Goal: Transaction & Acquisition: Book appointment/travel/reservation

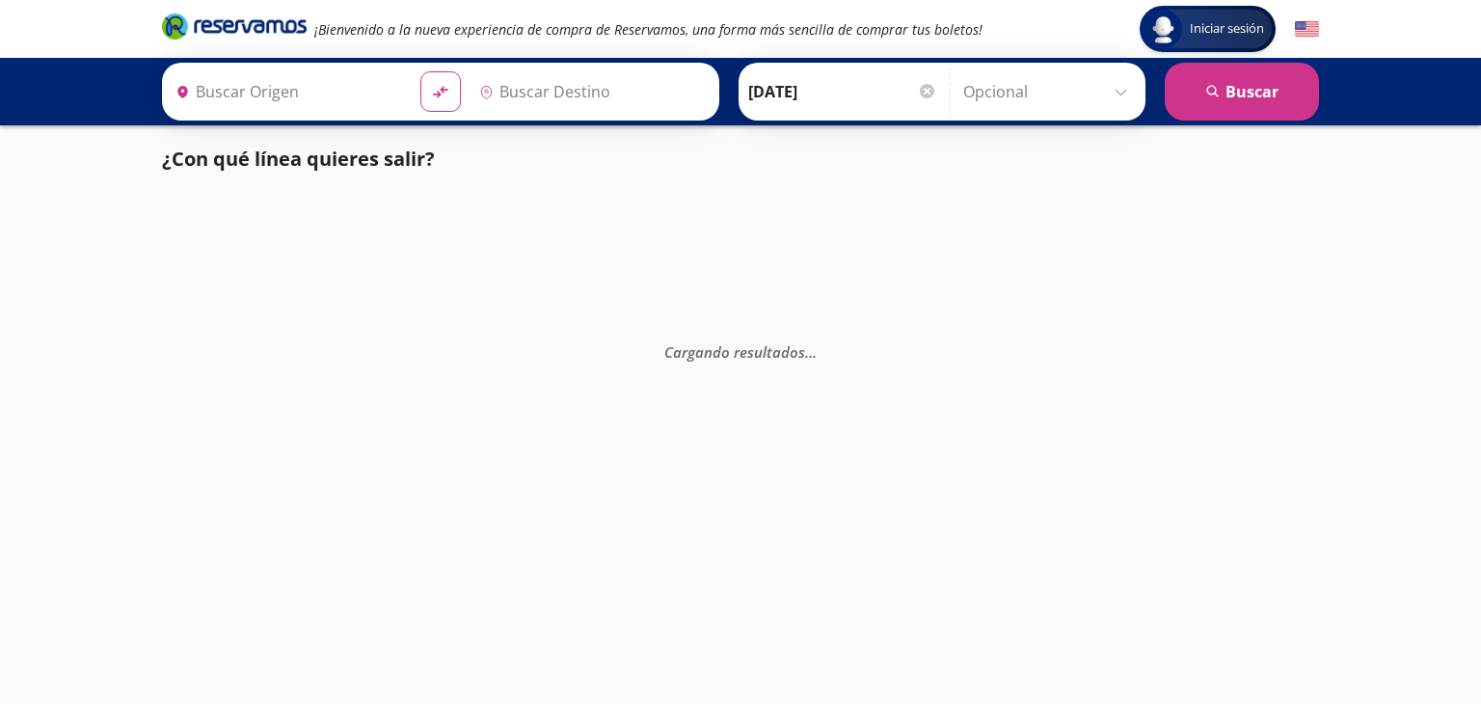
type input "[GEOGRAPHIC_DATA], [GEOGRAPHIC_DATA]"
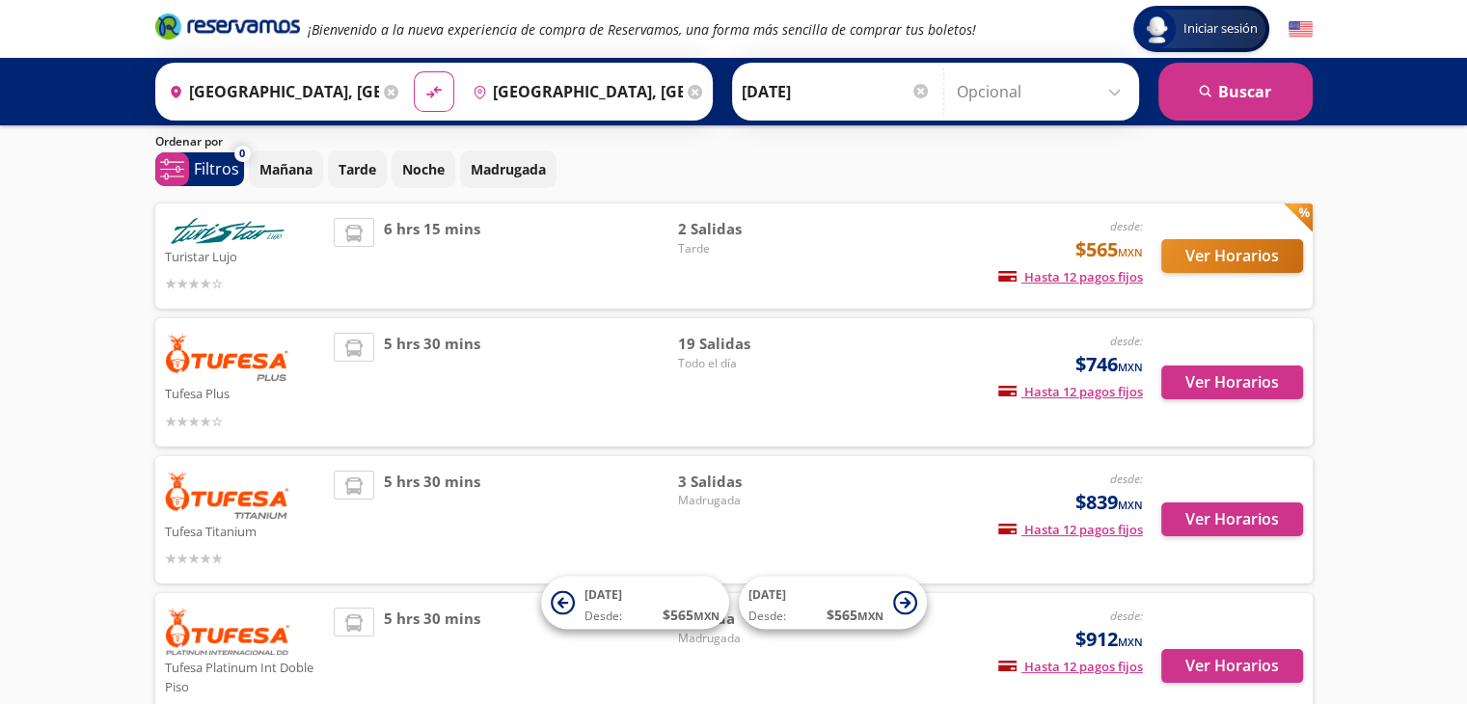
scroll to position [96, 0]
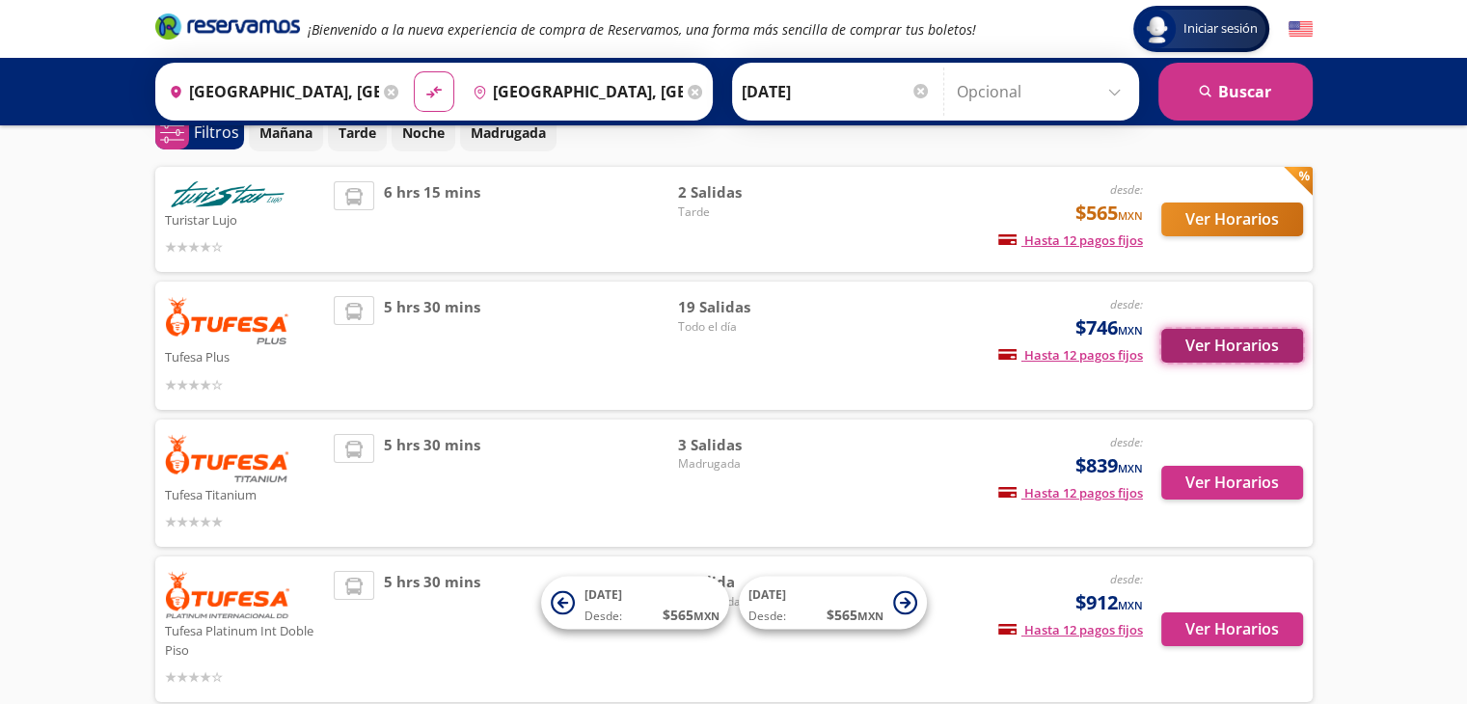
click at [1202, 344] on button "Ver Horarios" at bounding box center [1232, 346] width 142 height 34
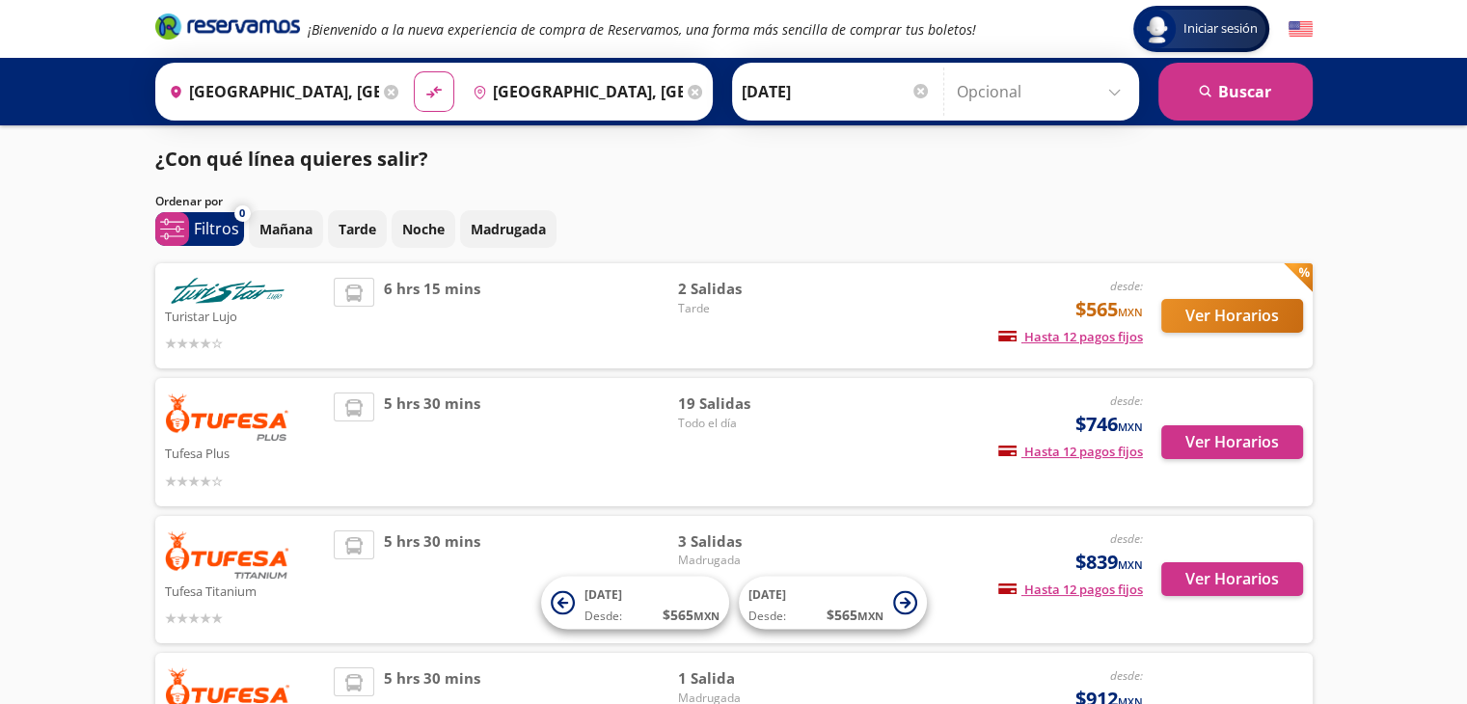
scroll to position [96, 0]
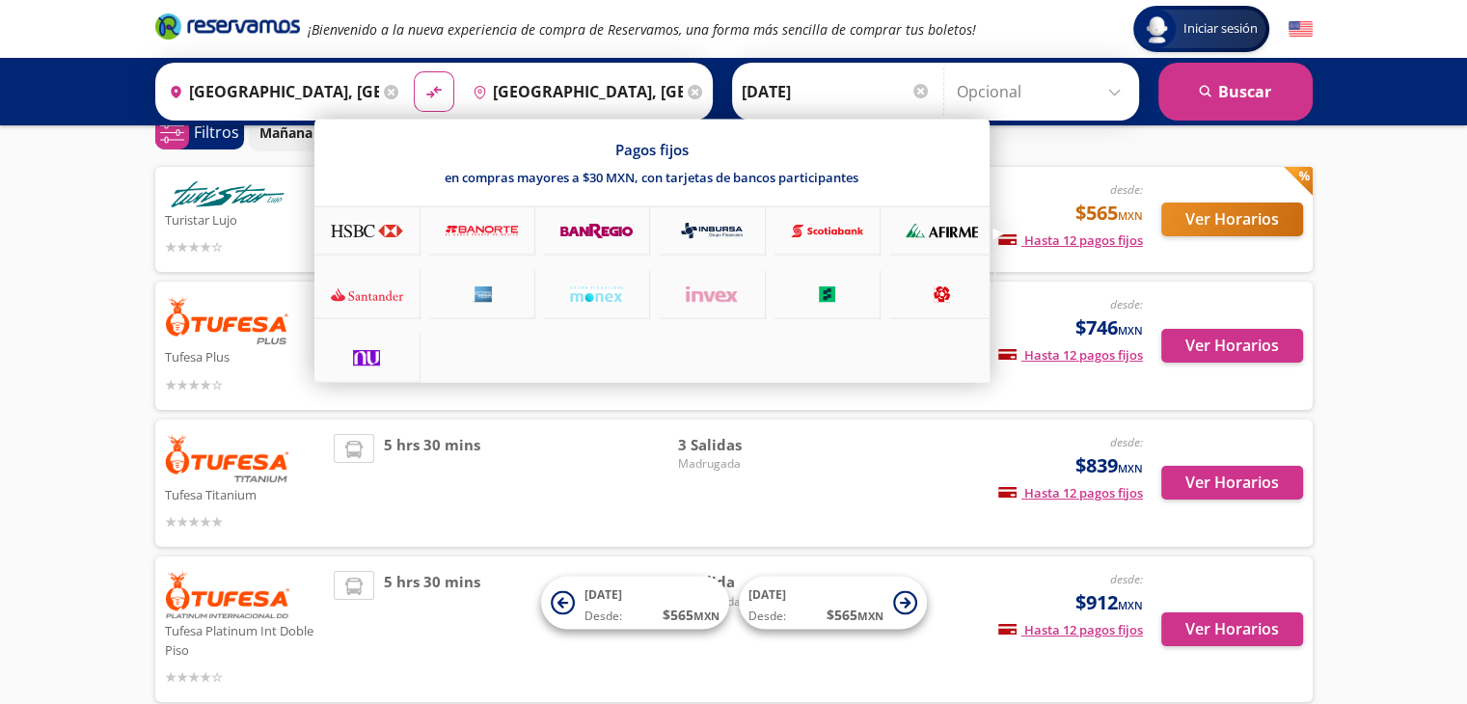
click at [1092, 241] on span "Hasta 12 pagos fijos" at bounding box center [1070, 239] width 145 height 17
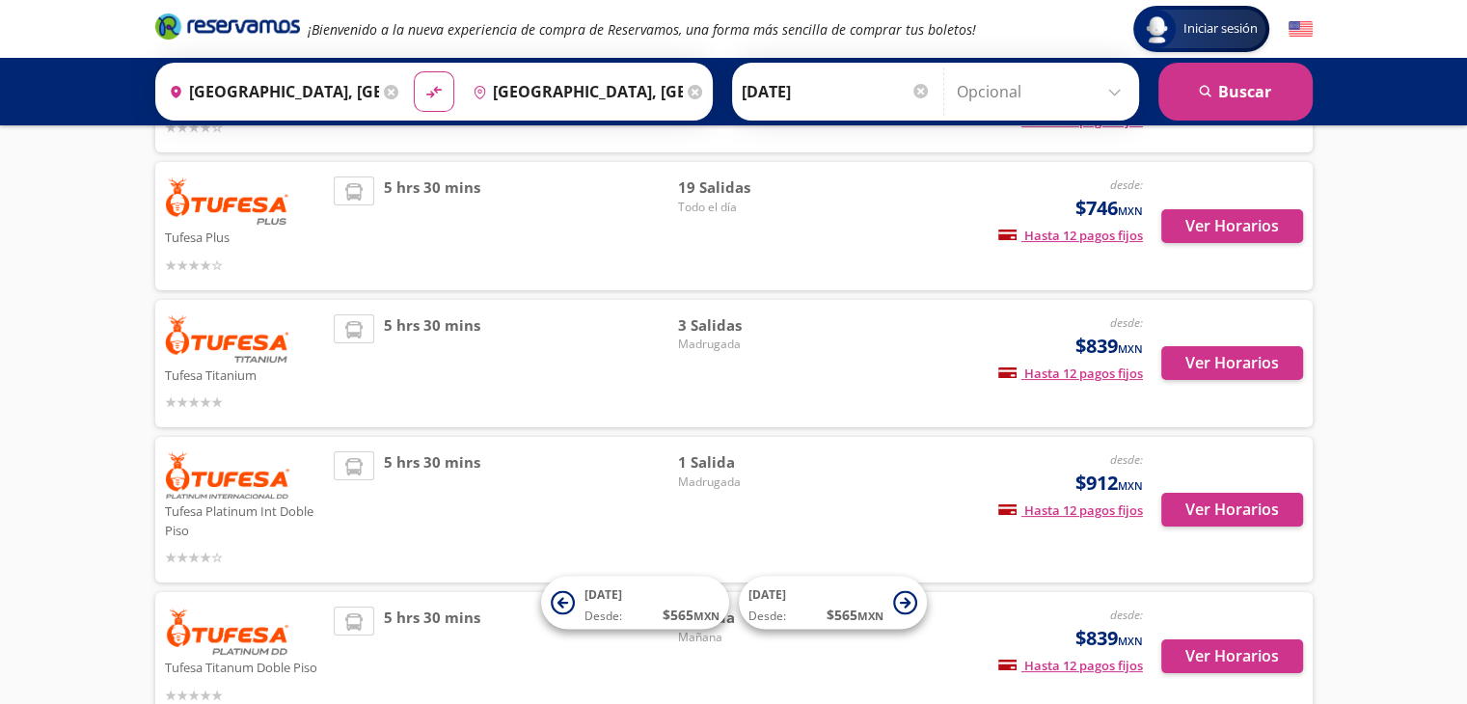
scroll to position [0, 0]
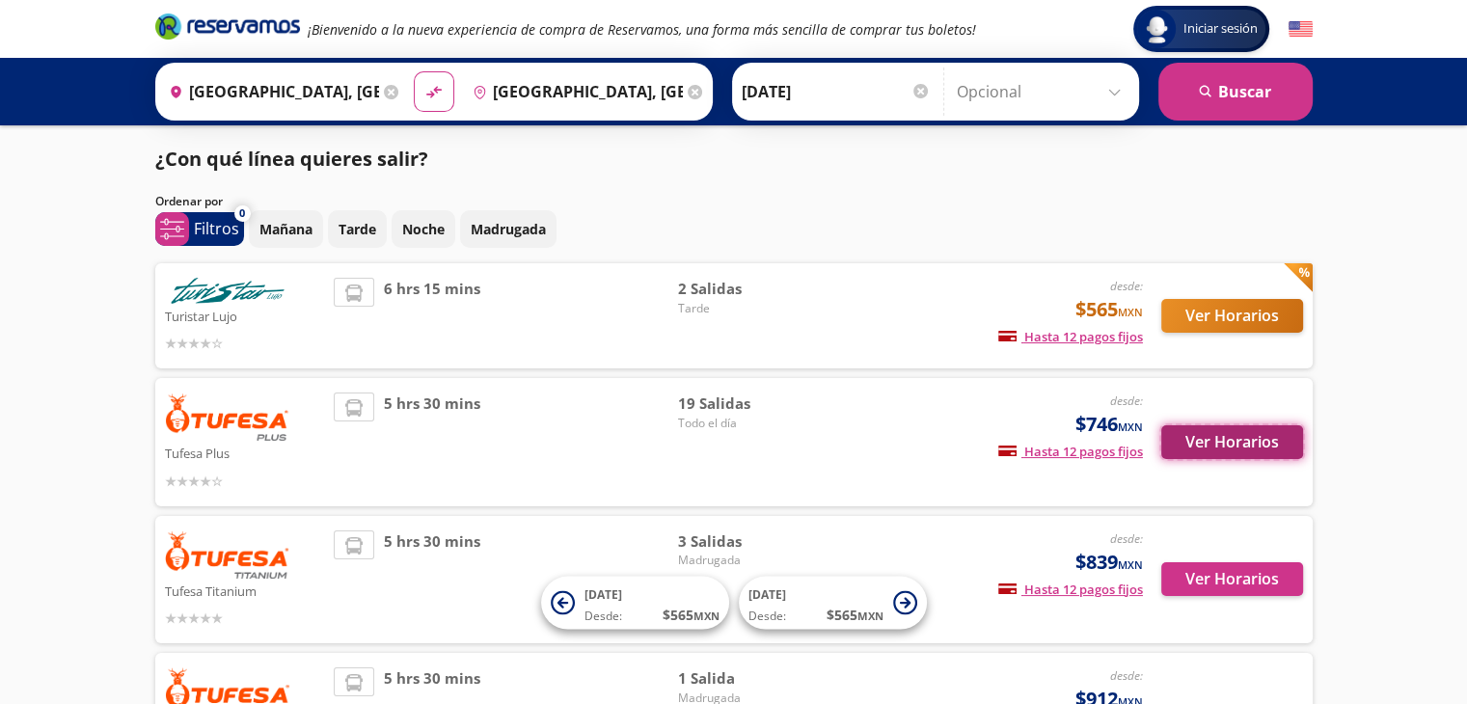
click at [1195, 449] on button "Ver Horarios" at bounding box center [1232, 442] width 142 height 34
